Goal: Task Accomplishment & Management: Use online tool/utility

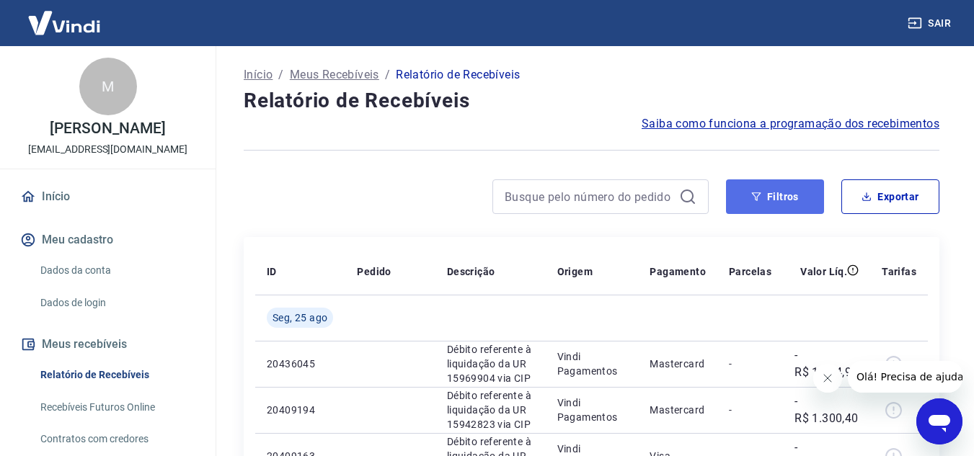
click at [780, 198] on button "Filtros" at bounding box center [775, 196] width 98 height 35
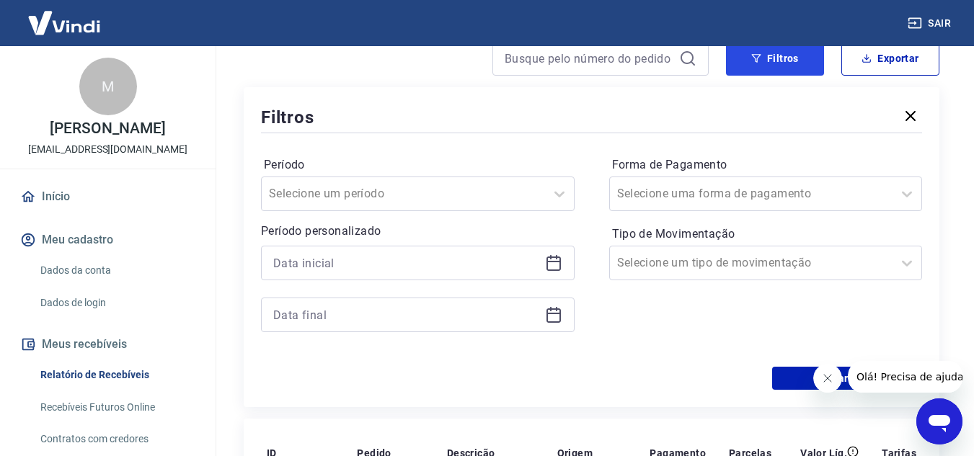
scroll to position [144, 0]
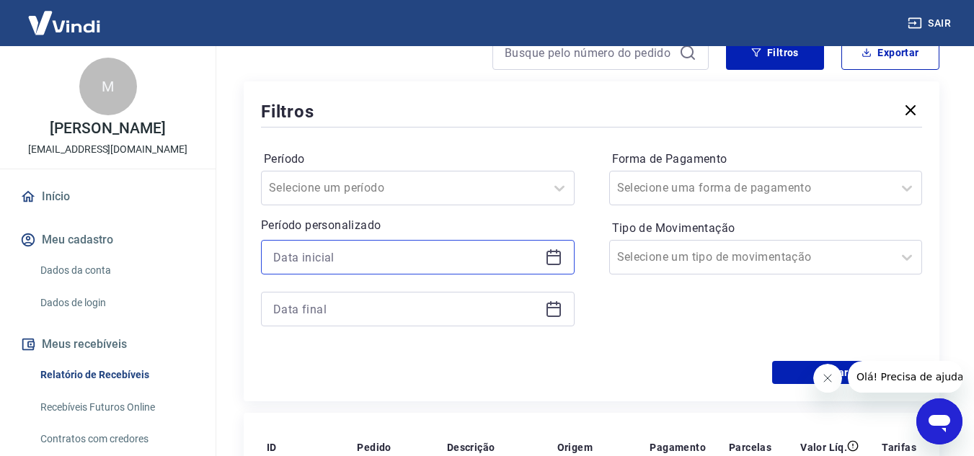
click at [335, 254] on input at bounding box center [406, 258] width 266 height 22
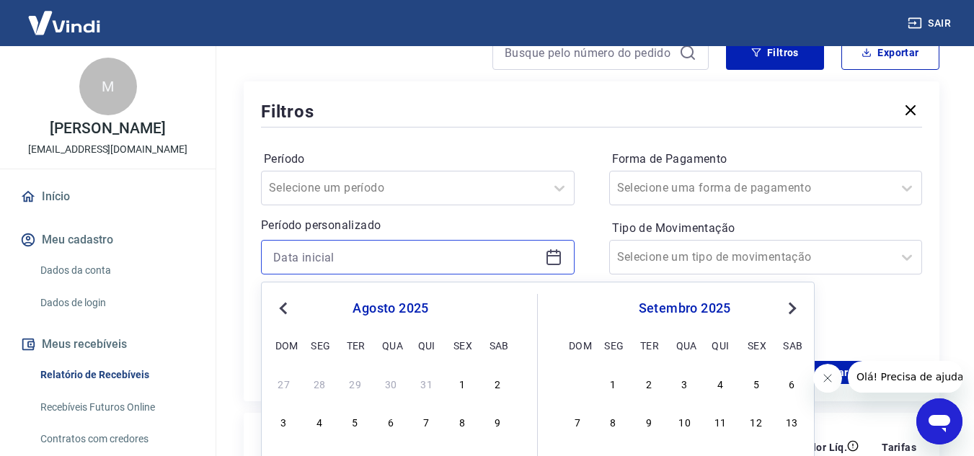
scroll to position [216, 0]
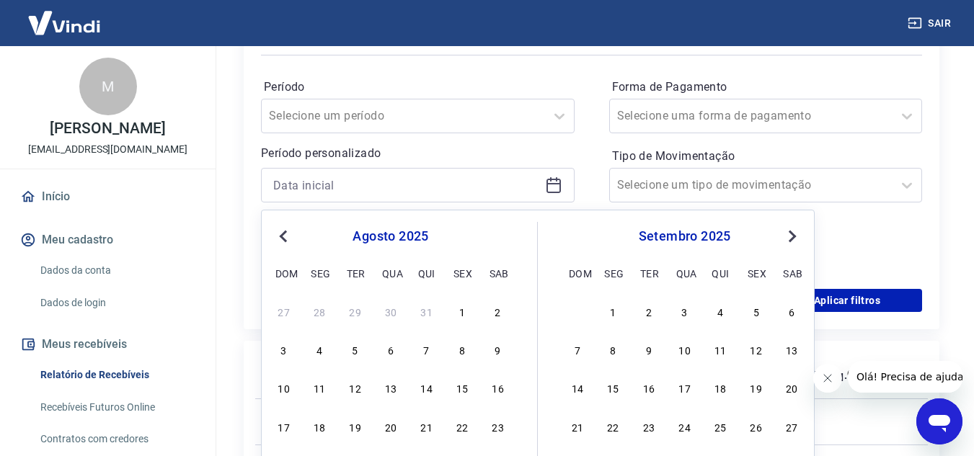
click at [285, 236] on span "Previous Month" at bounding box center [285, 236] width 0 height 17
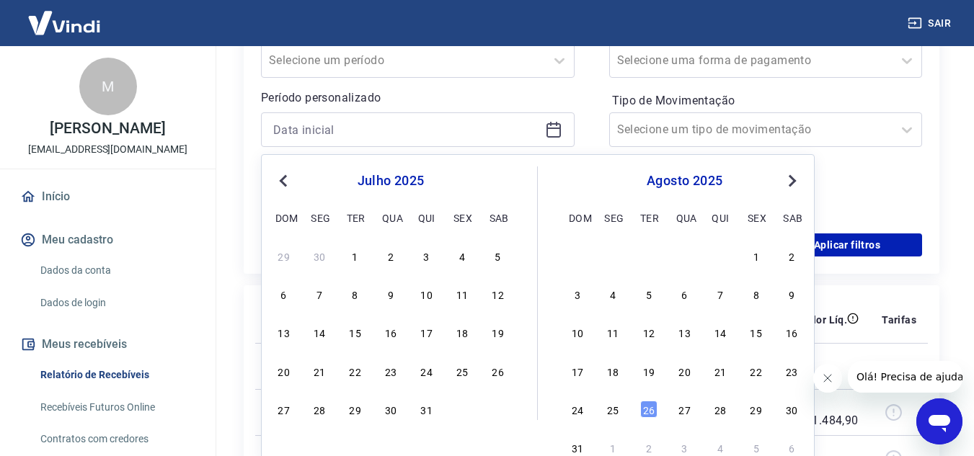
scroll to position [288, 0]
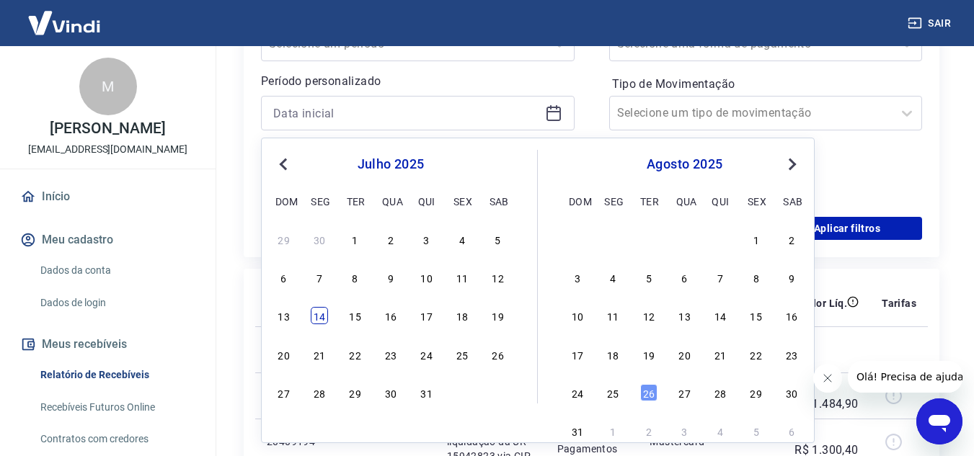
click at [317, 316] on div "14" at bounding box center [319, 315] width 17 height 17
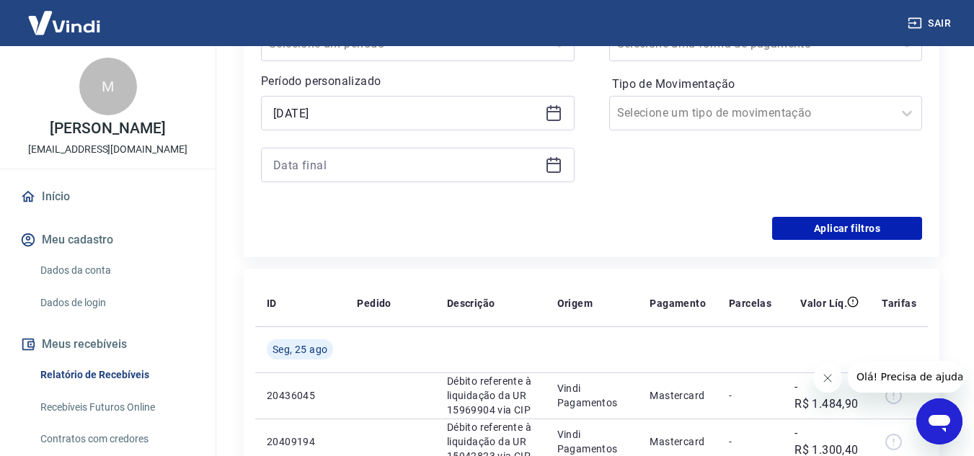
type input "[DATE]"
click at [369, 169] on input at bounding box center [406, 165] width 266 height 22
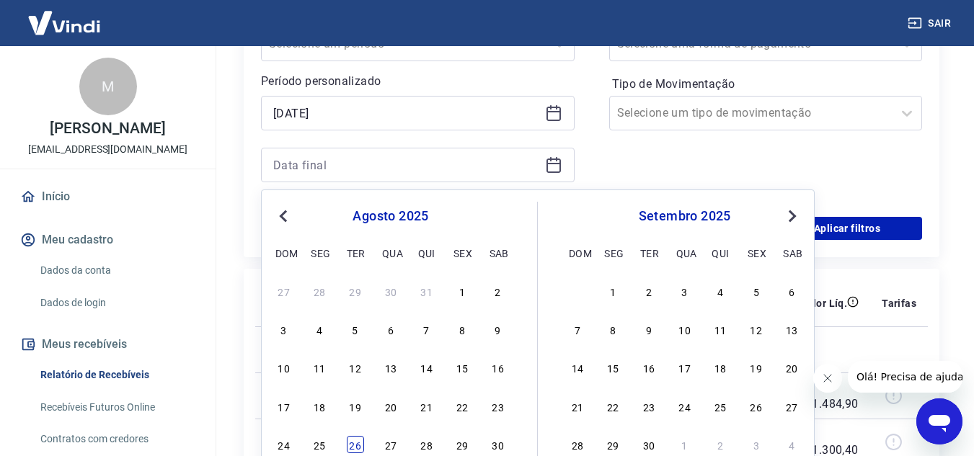
click at [353, 444] on div "26" at bounding box center [355, 444] width 17 height 17
type input "[DATE]"
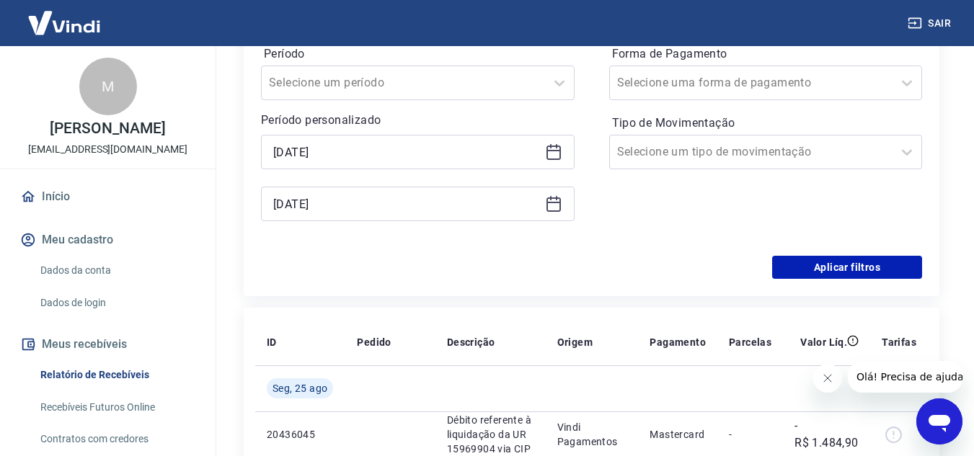
scroll to position [216, 0]
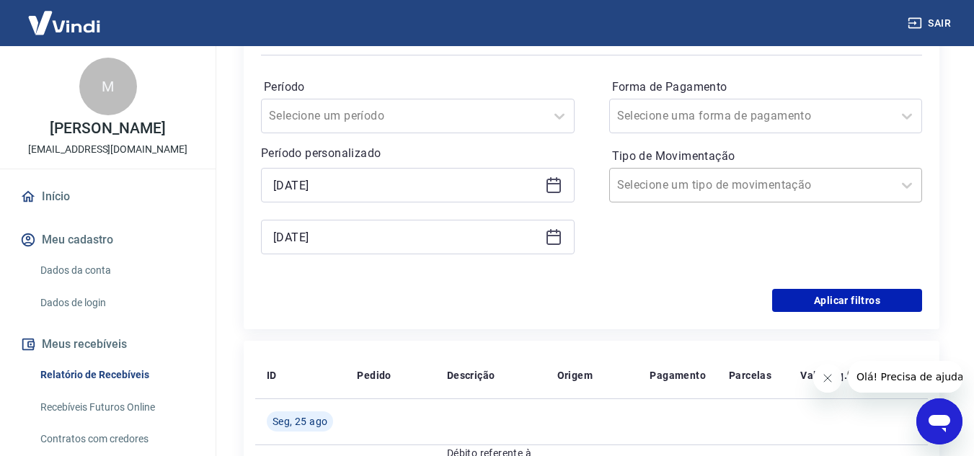
click at [685, 188] on input "Tipo de Movimentação" at bounding box center [690, 185] width 146 height 17
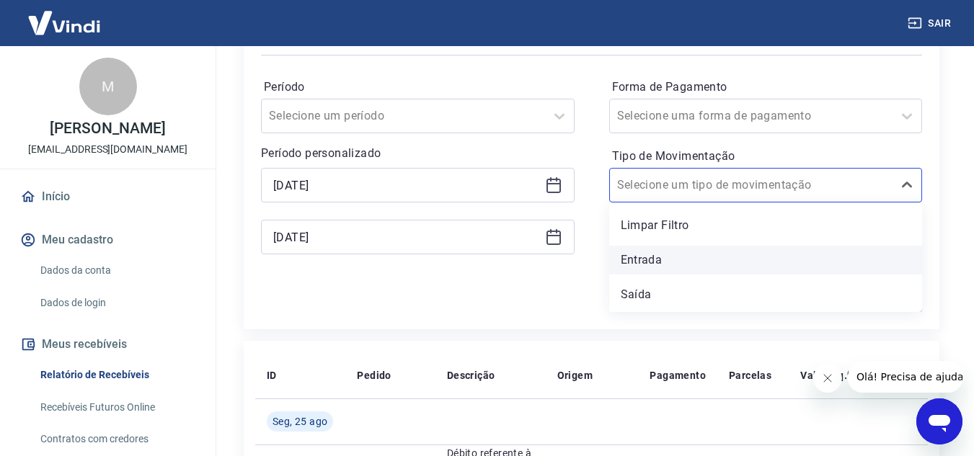
click at [644, 261] on div "Entrada" at bounding box center [766, 260] width 314 height 29
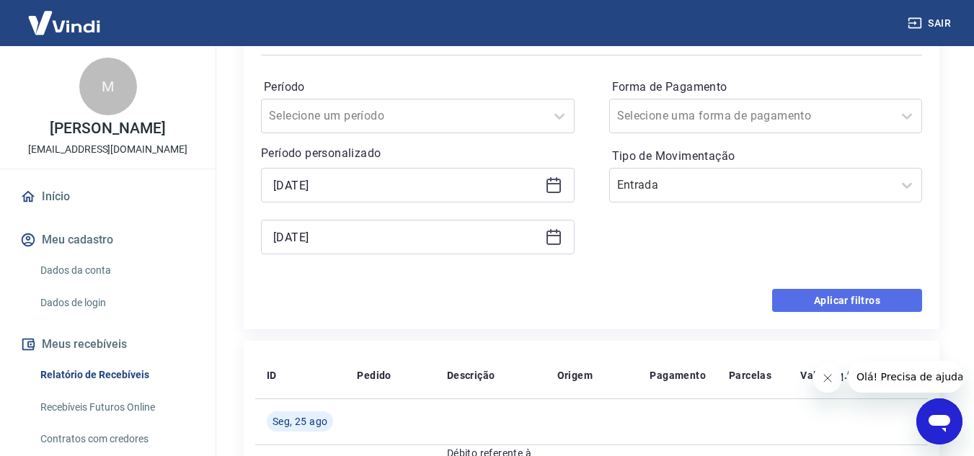
click at [826, 298] on button "Aplicar filtros" at bounding box center [847, 300] width 150 height 23
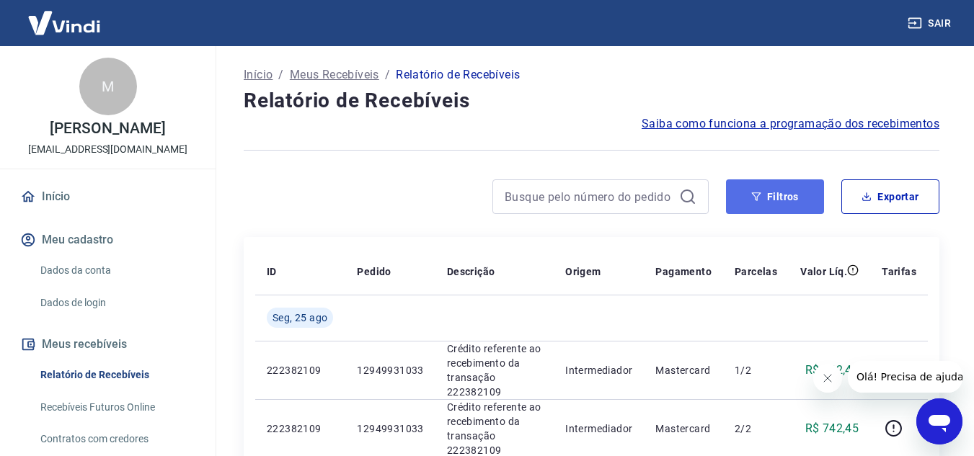
click at [796, 190] on button "Filtros" at bounding box center [775, 196] width 98 height 35
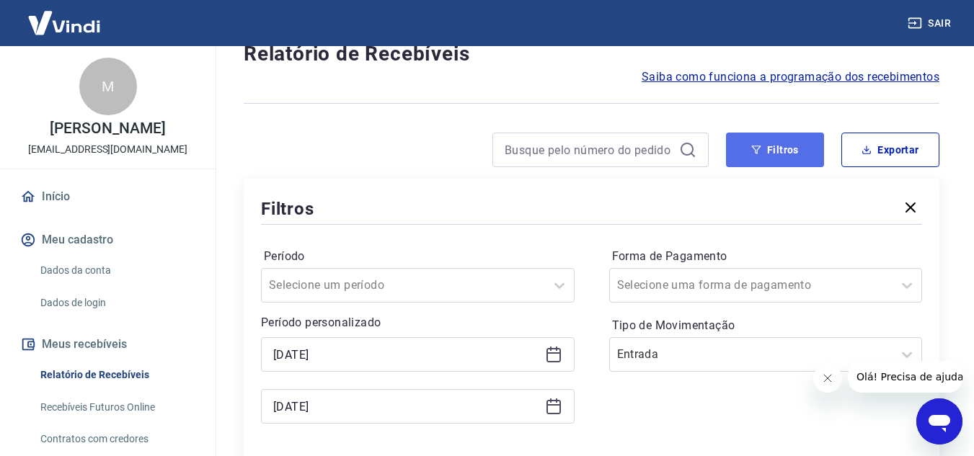
scroll to position [72, 0]
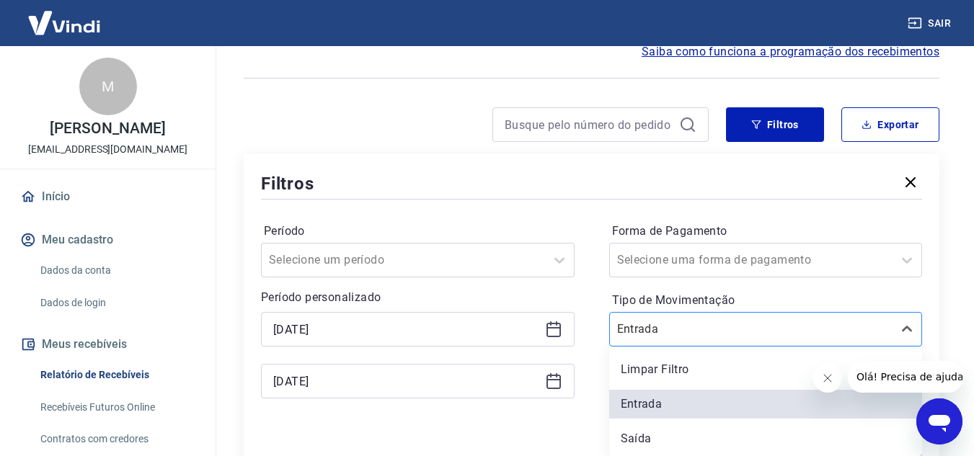
click at [672, 327] on input "Tipo de Movimentação" at bounding box center [690, 329] width 146 height 17
click at [642, 435] on div "Saída" at bounding box center [766, 439] width 314 height 29
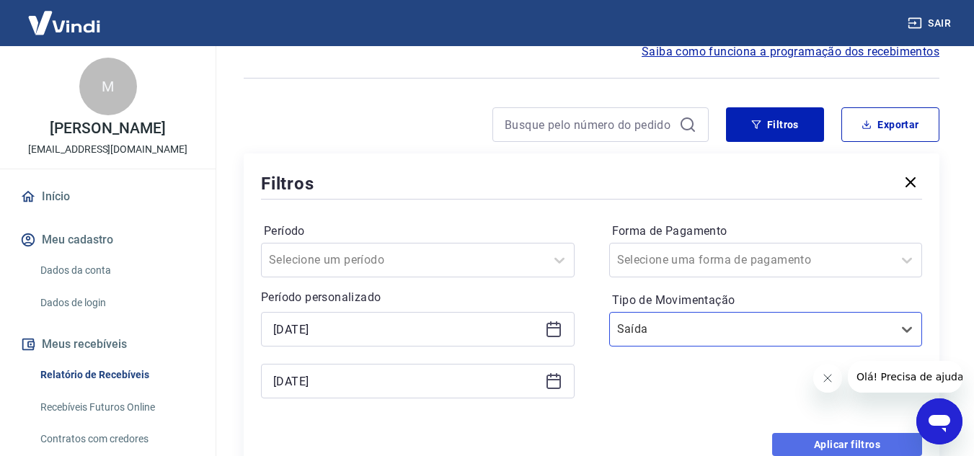
click at [799, 444] on button "Aplicar filtros" at bounding box center [847, 444] width 150 height 23
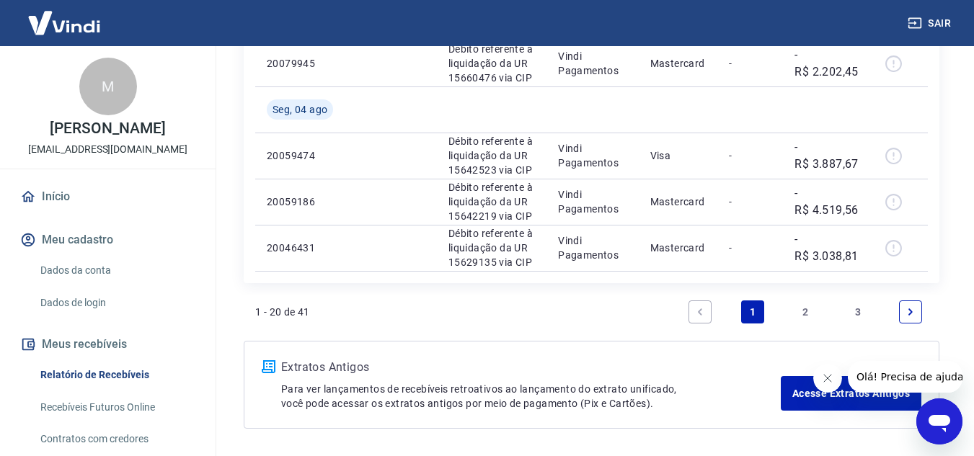
scroll to position [1368, 0]
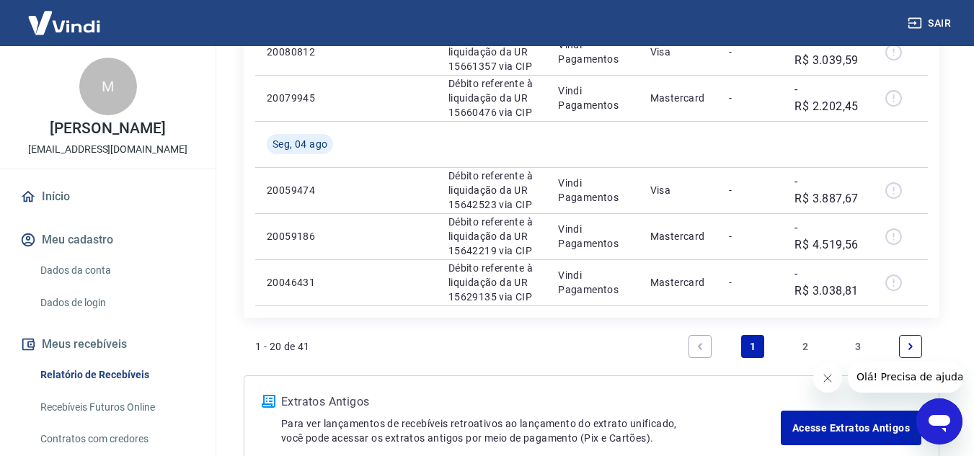
click at [798, 335] on link "2" at bounding box center [805, 346] width 23 height 23
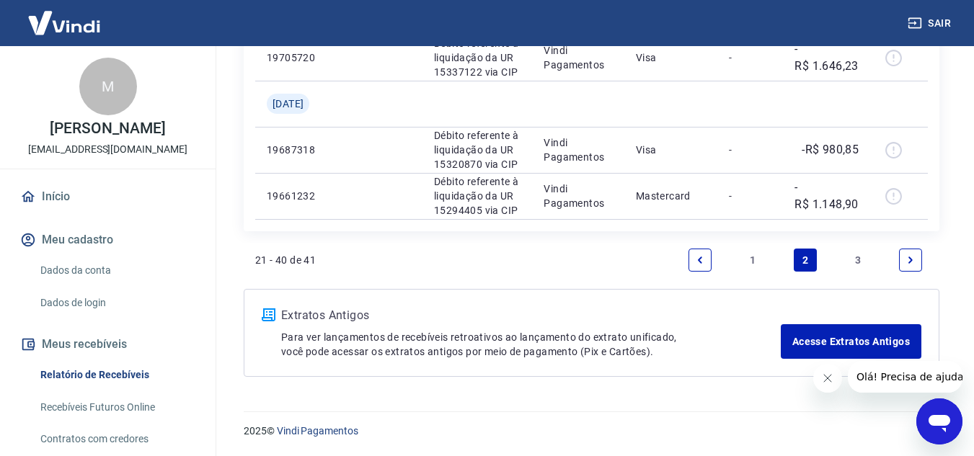
scroll to position [1767, 0]
click at [753, 259] on link "1" at bounding box center [752, 260] width 23 height 23
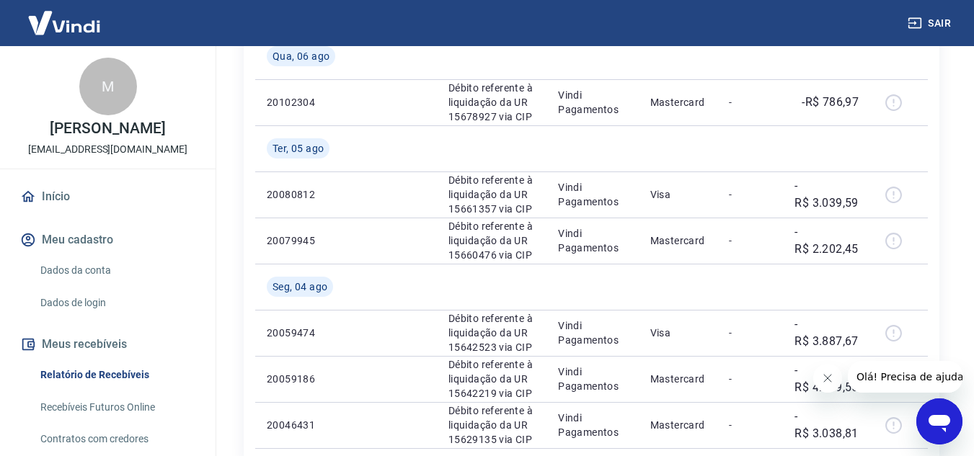
scroll to position [1297, 0]
